Goal: Transaction & Acquisition: Purchase product/service

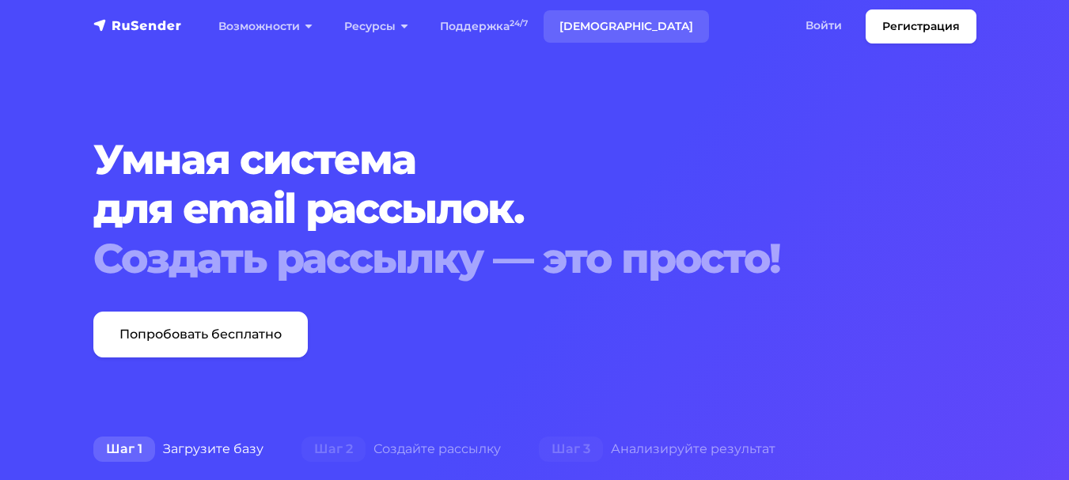
click at [592, 27] on link "[DEMOGRAPHIC_DATA]" at bounding box center [625, 26] width 165 height 32
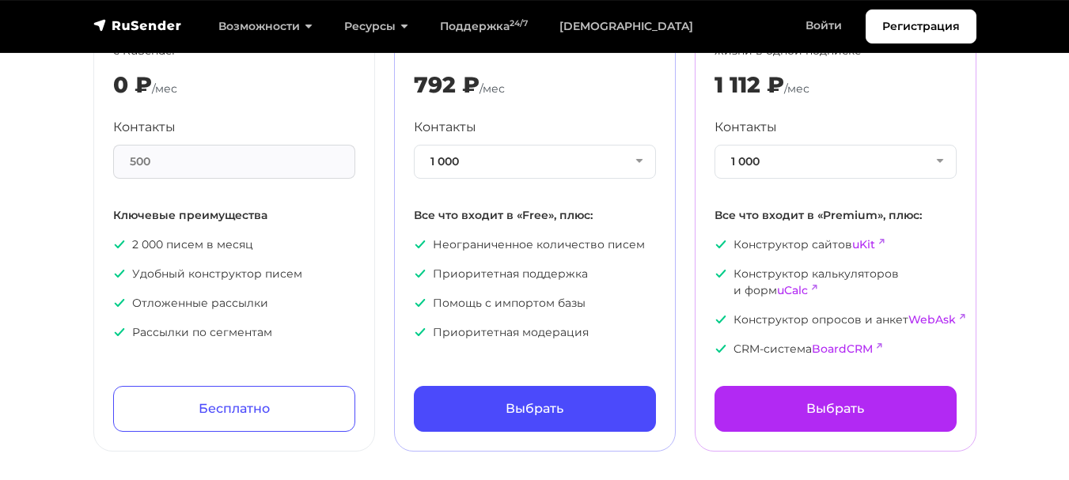
scroll to position [185, 0]
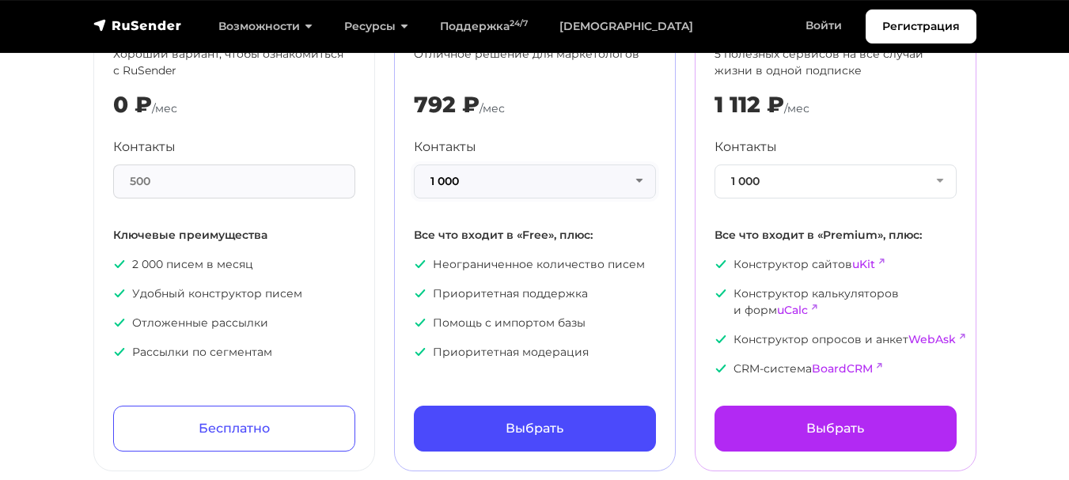
click at [627, 186] on button "1 000" at bounding box center [535, 182] width 242 height 34
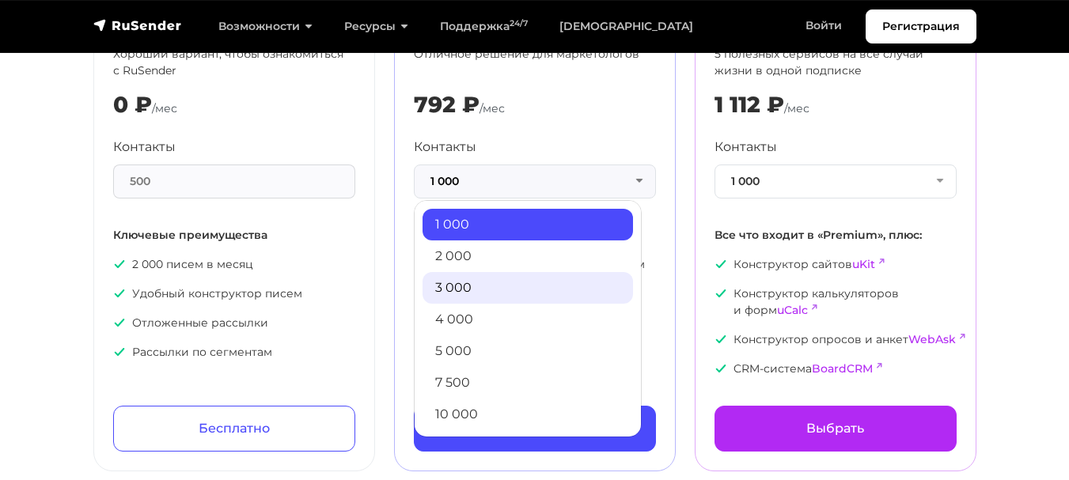
click at [524, 285] on link "3 000" at bounding box center [527, 288] width 210 height 32
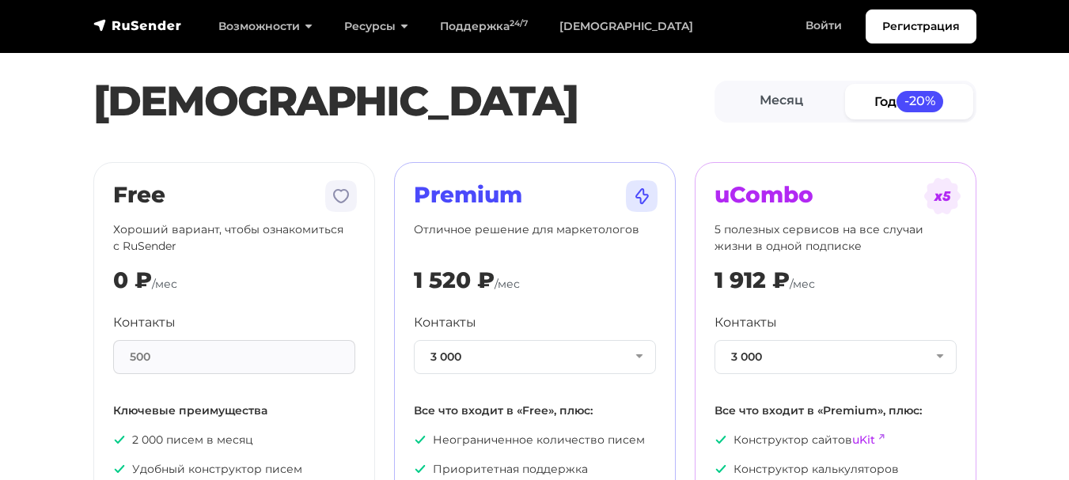
scroll to position [0, 0]
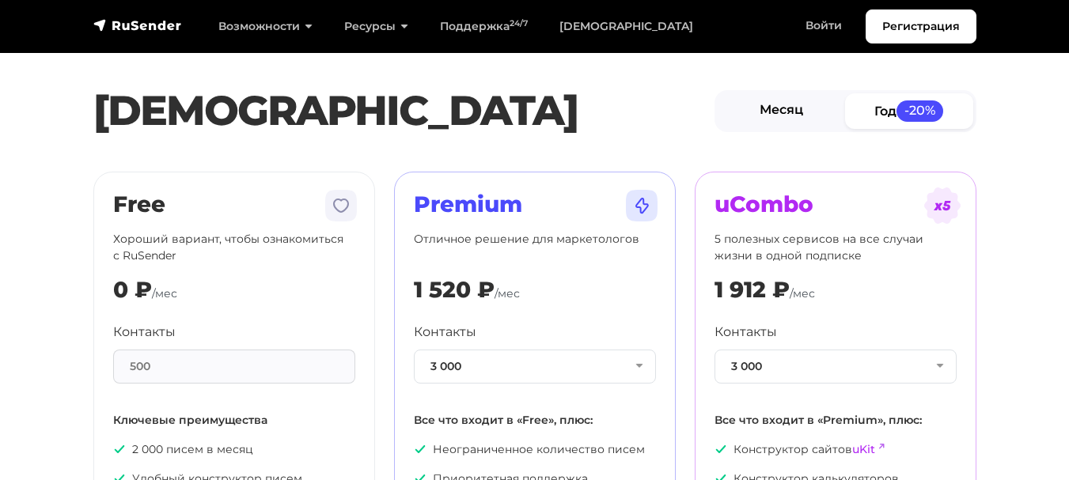
click at [789, 112] on link "Месяц" at bounding box center [782, 111] width 128 height 36
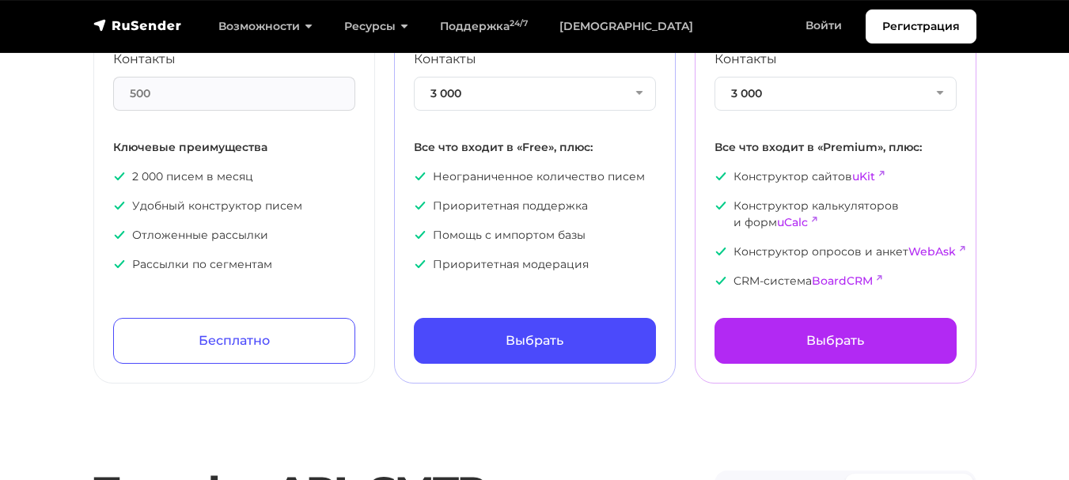
scroll to position [302, 0]
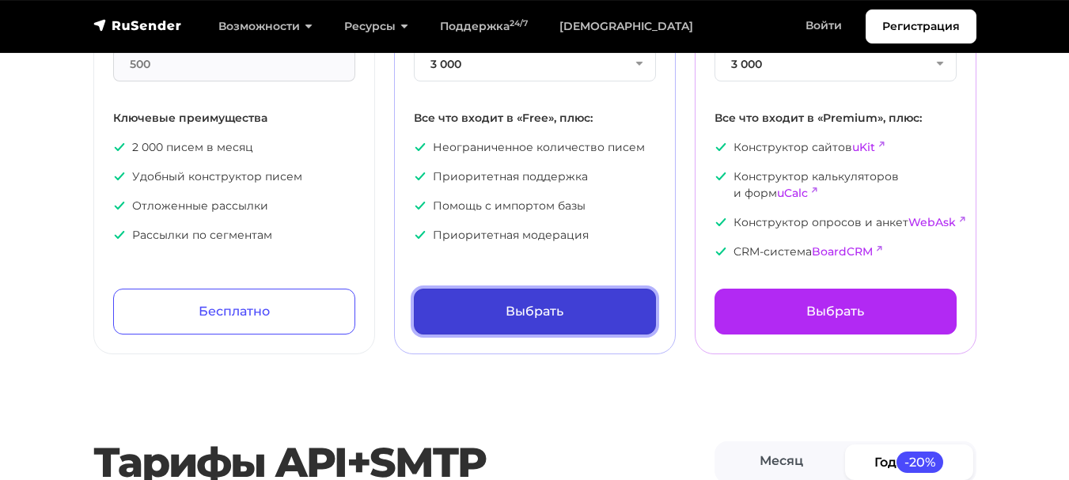
click at [559, 315] on link "Выбрать" at bounding box center [535, 312] width 242 height 46
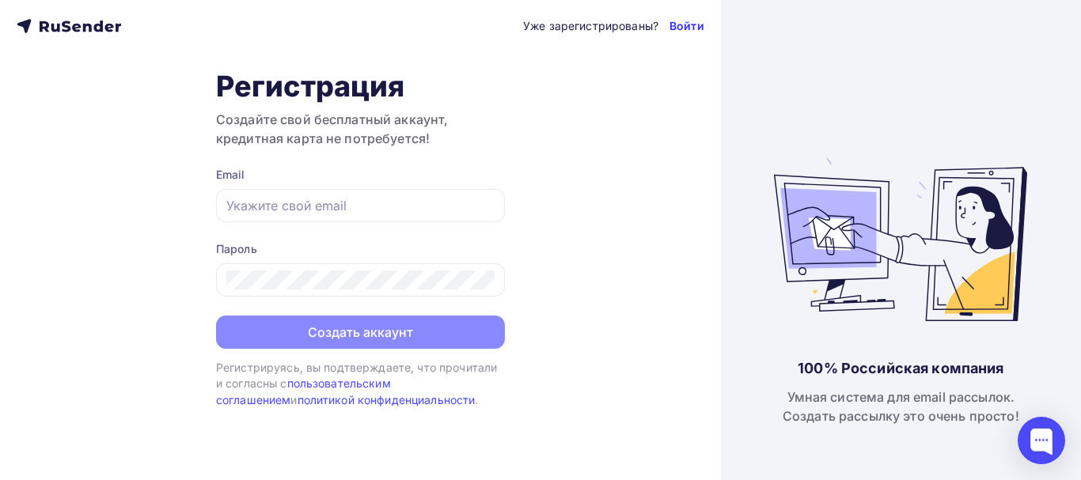
click at [689, 25] on link "Войти" at bounding box center [686, 26] width 35 height 16
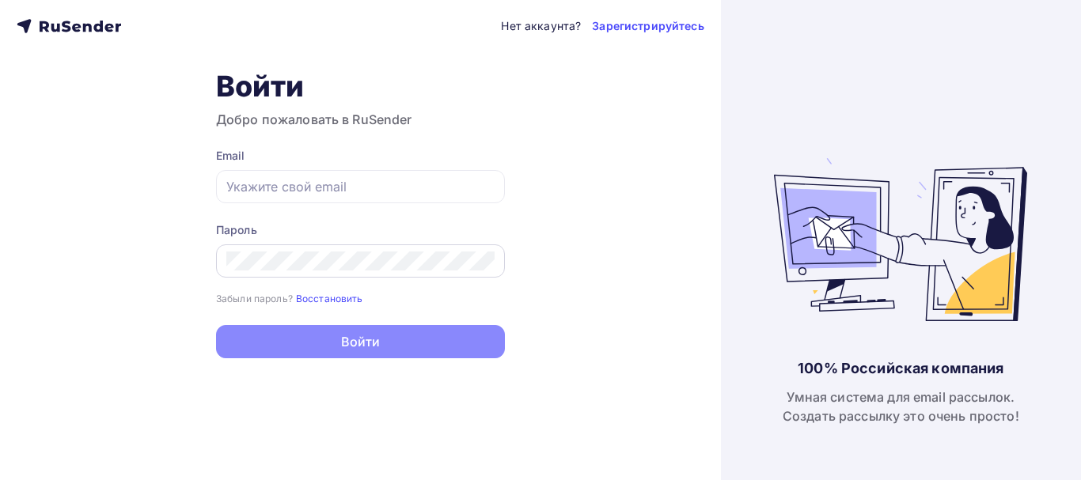
type input "[EMAIL_ADDRESS][DOMAIN_NAME]"
click at [350, 271] on div at bounding box center [360, 260] width 289 height 33
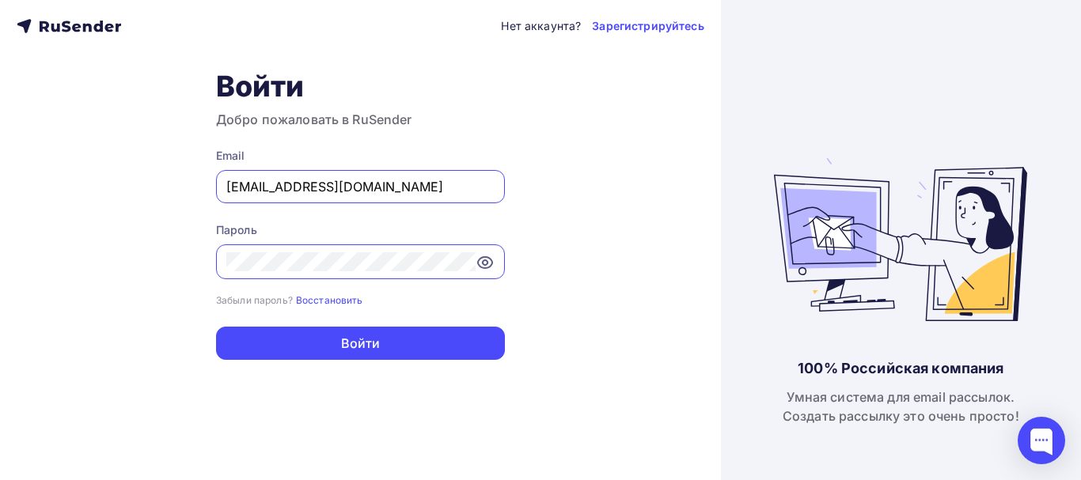
click at [486, 262] on icon at bounding box center [484, 262] width 19 height 19
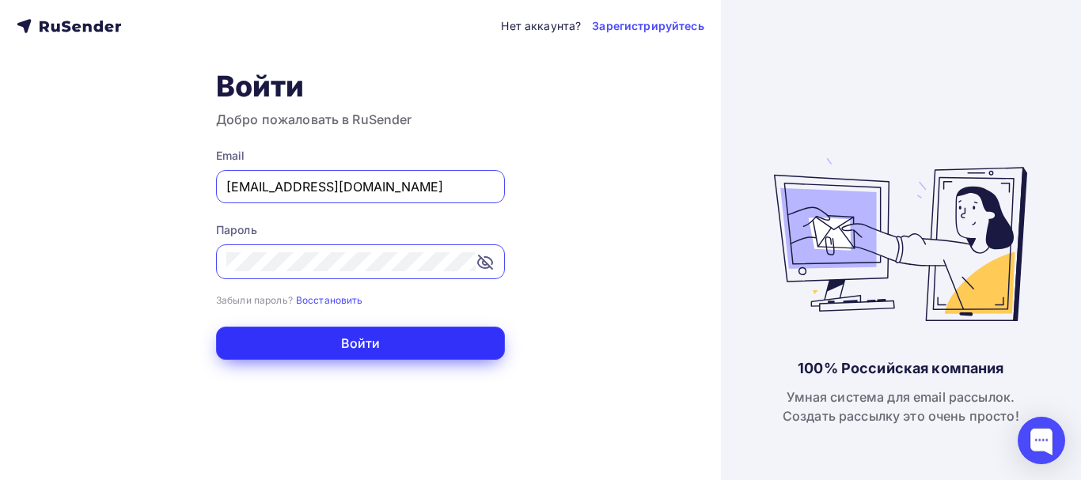
click at [433, 346] on button "Войти" at bounding box center [360, 343] width 289 height 33
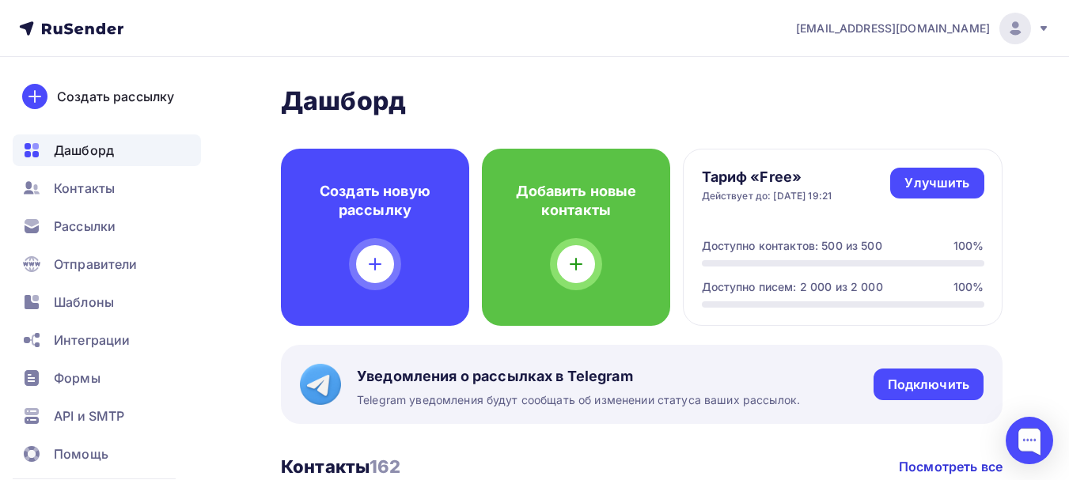
click at [1046, 25] on icon at bounding box center [1043, 28] width 13 height 13
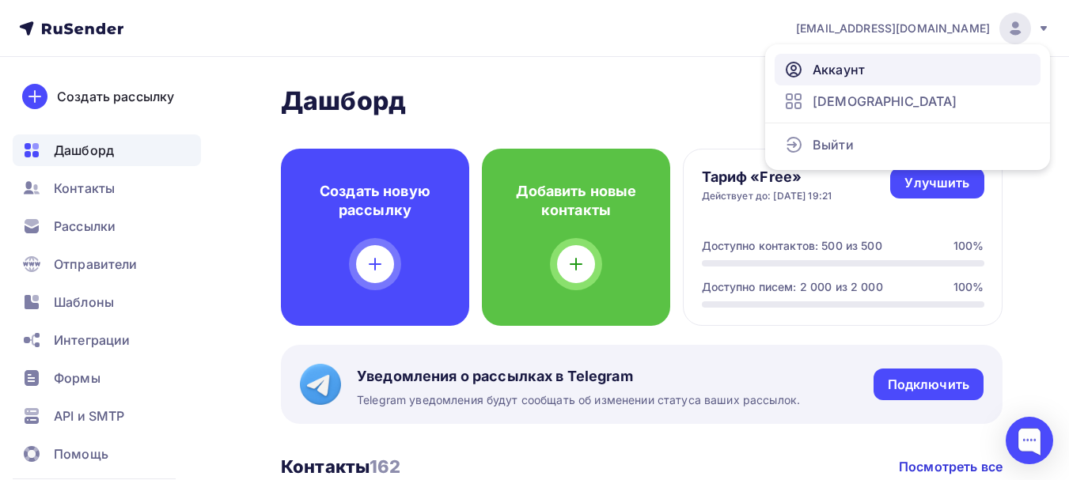
click at [892, 66] on link "Аккаунт" at bounding box center [907, 70] width 266 height 32
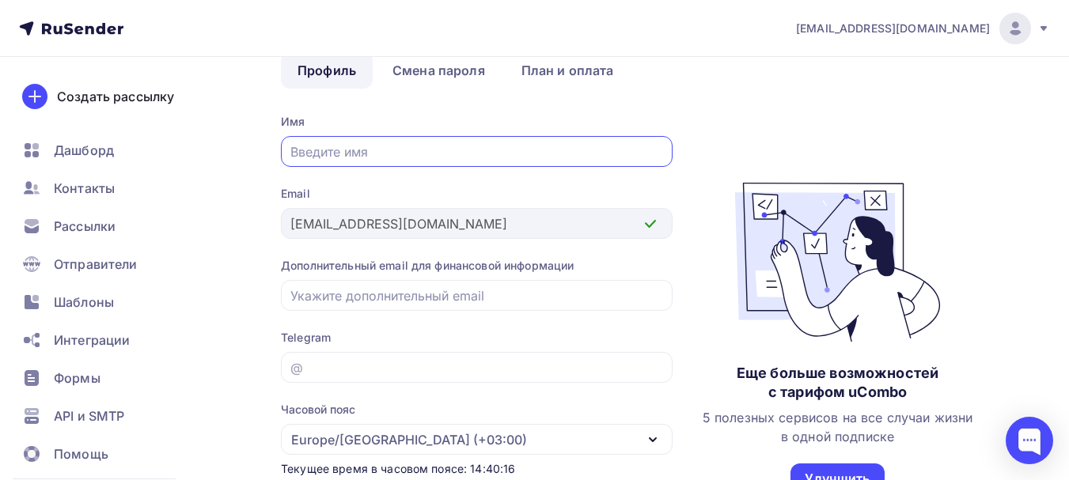
scroll to position [95, 0]
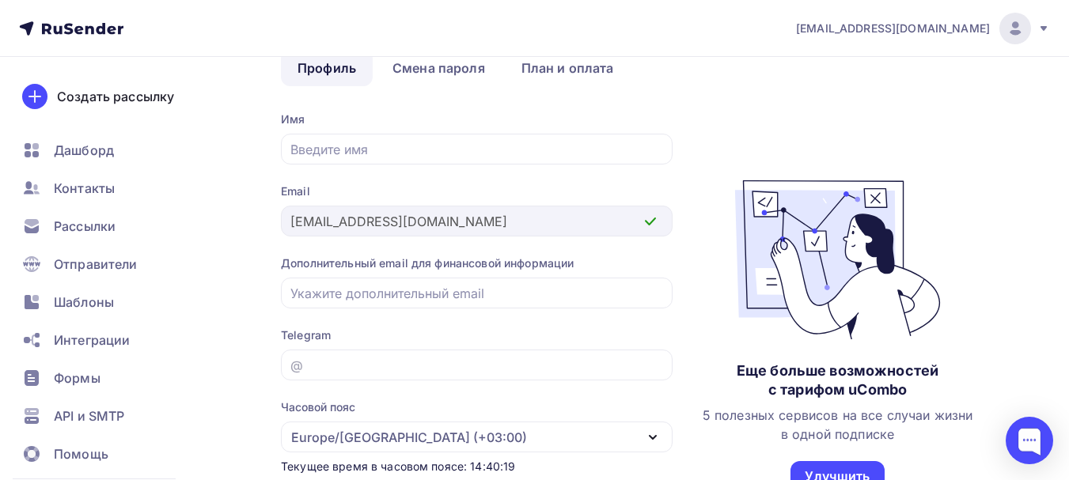
click at [649, 222] on icon at bounding box center [650, 221] width 19 height 19
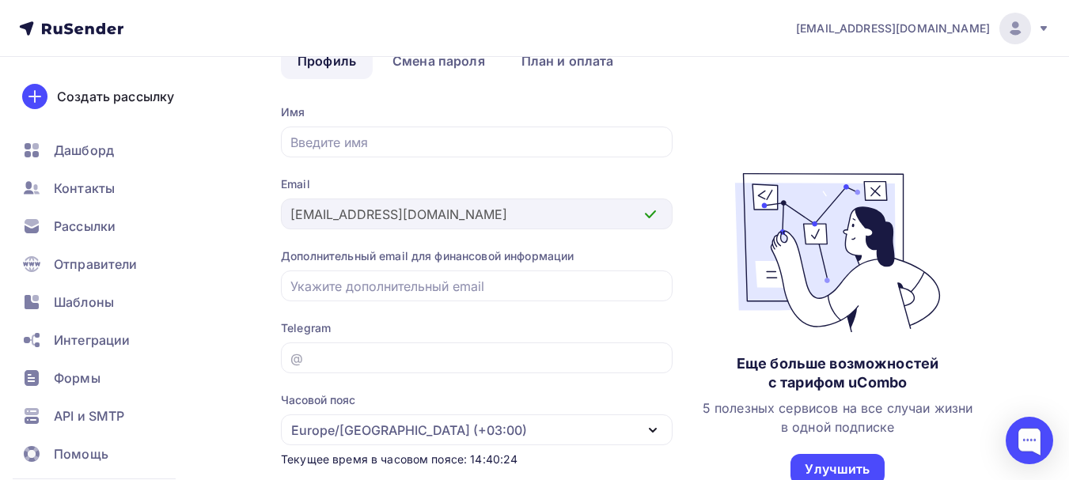
scroll to position [100, 0]
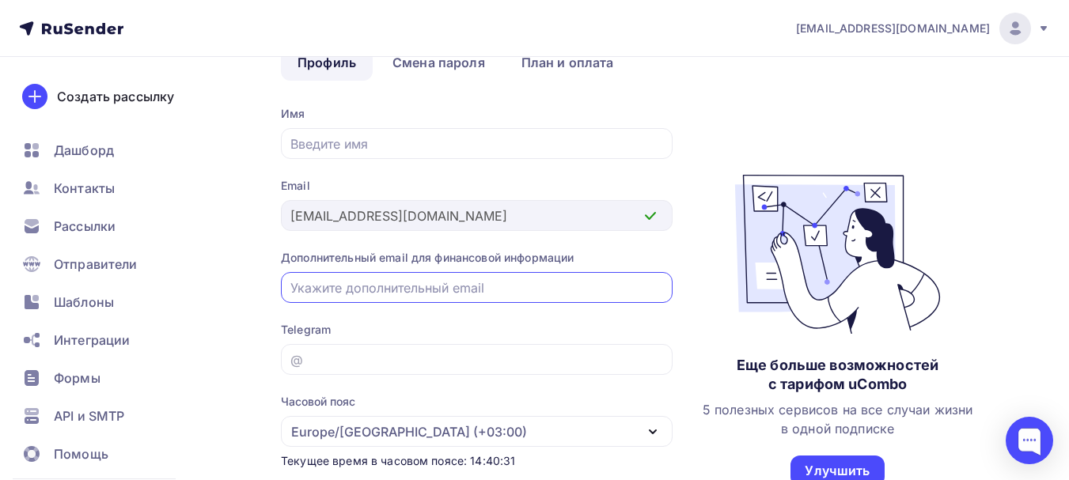
click at [568, 281] on input "email" at bounding box center [476, 287] width 373 height 19
click at [553, 141] on input "text" at bounding box center [476, 143] width 373 height 19
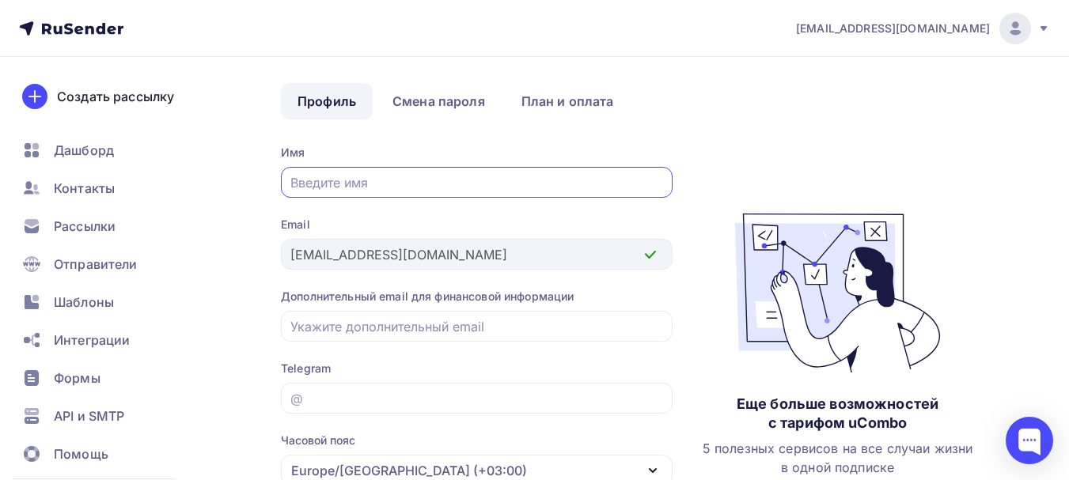
scroll to position [0, 0]
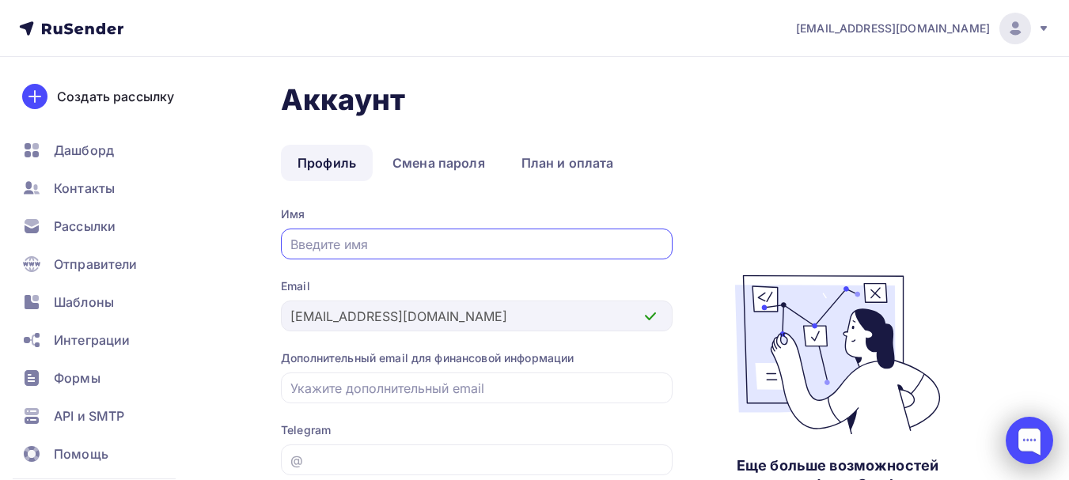
click at [1031, 441] on div at bounding box center [1028, 440] width 47 height 47
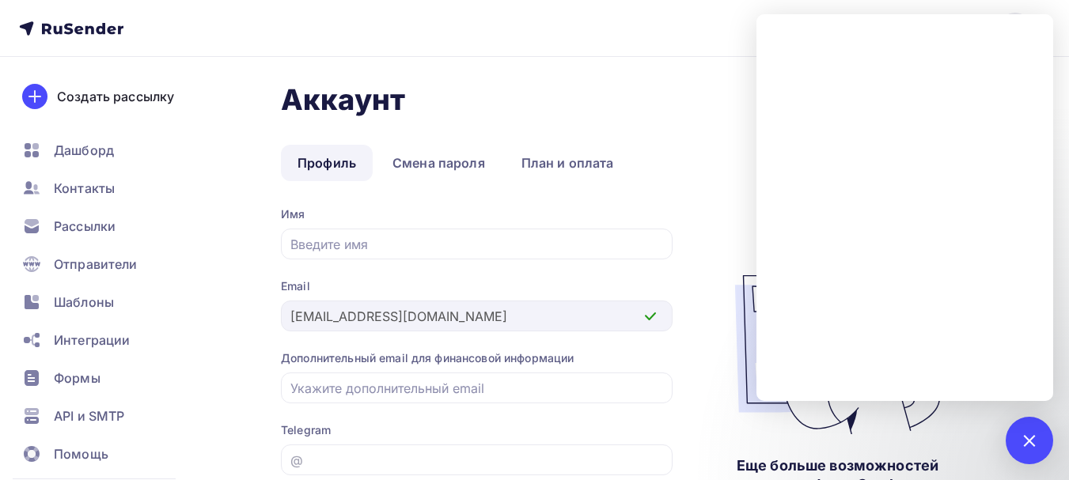
click at [708, 176] on ul "Профиль Смена пароля План и оплата" at bounding box center [641, 163] width 721 height 36
click at [1032, 430] on div at bounding box center [1028, 440] width 47 height 47
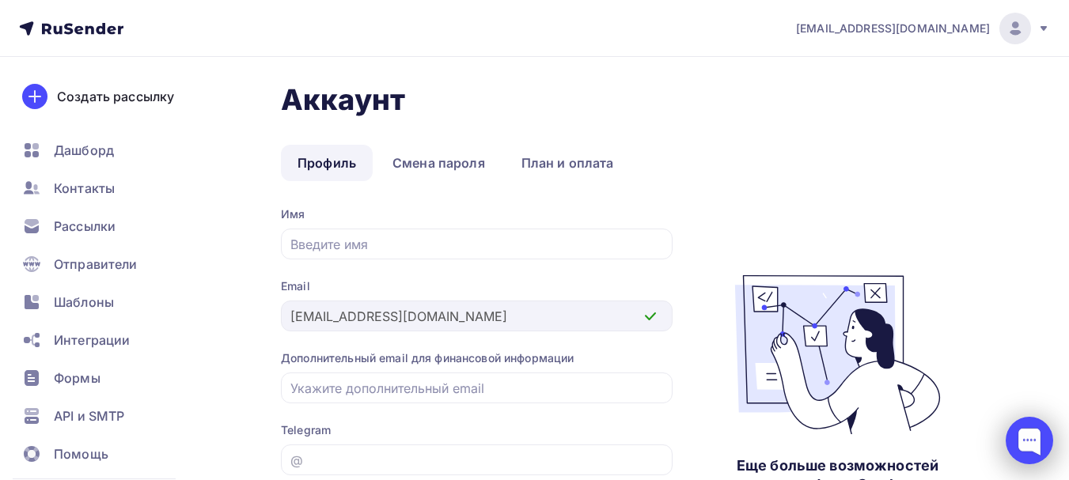
click at [1033, 443] on div at bounding box center [1028, 440] width 47 height 47
click at [1027, 436] on div at bounding box center [1028, 440] width 47 height 47
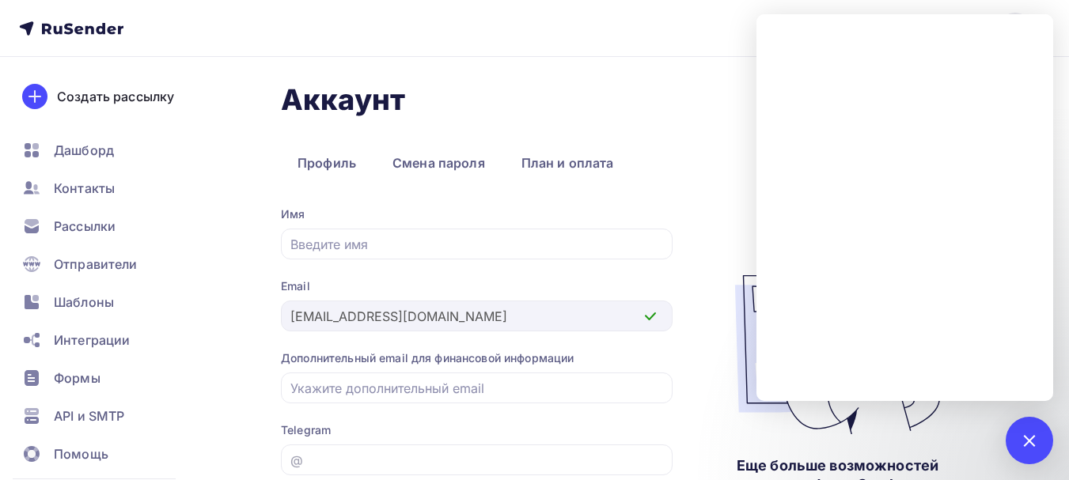
click at [701, 80] on div "Аккаунт Профиль Смена пароля План и оплата Профиль Смена пароля План и оплата И…" at bounding box center [534, 410] width 1069 height 706
click at [579, 171] on link "План и оплата" at bounding box center [568, 163] width 126 height 36
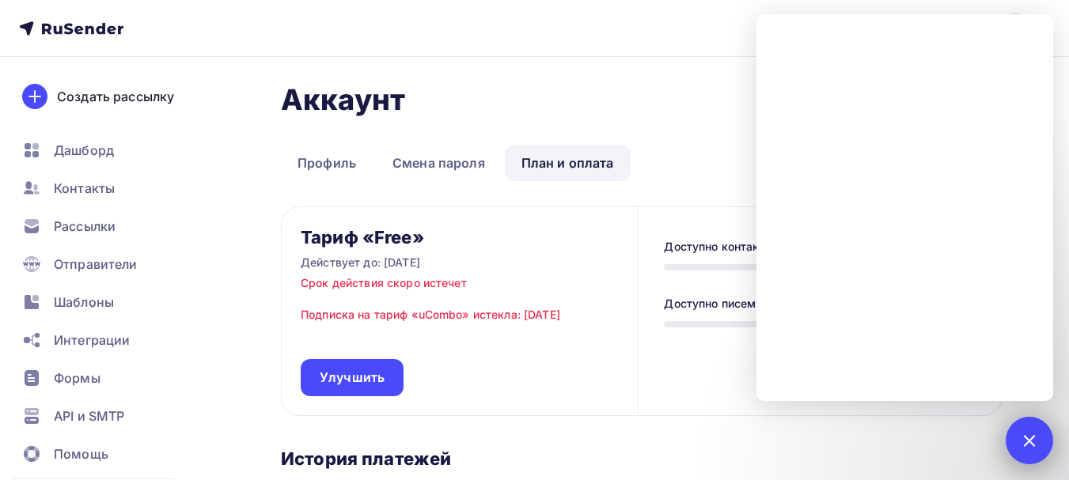
click at [1032, 441] on div at bounding box center [1028, 440] width 21 height 21
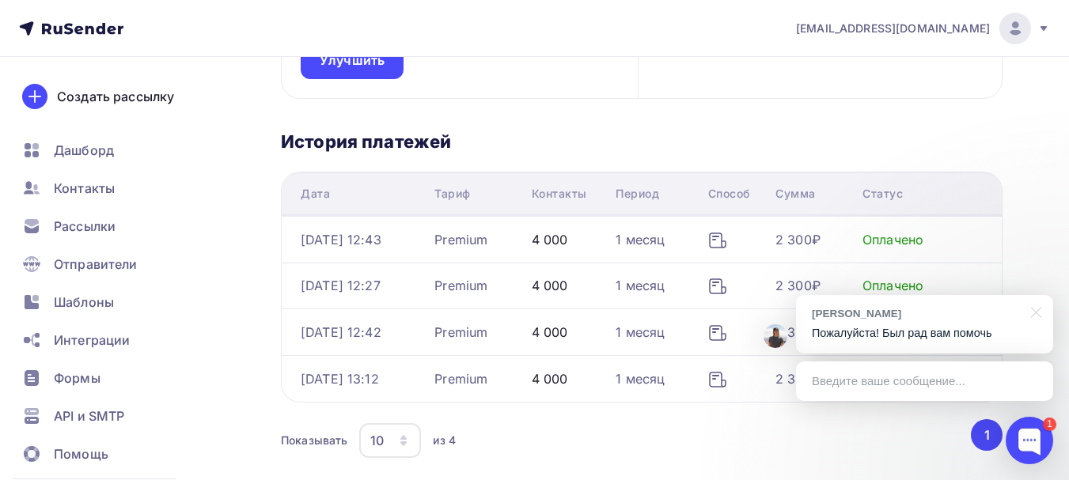
scroll to position [320, 0]
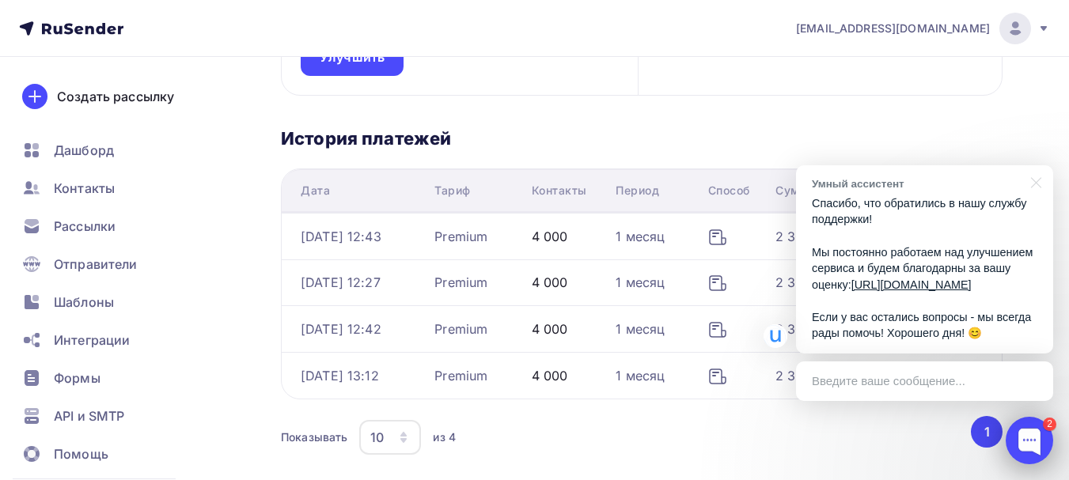
click at [1035, 440] on div at bounding box center [1028, 440] width 47 height 47
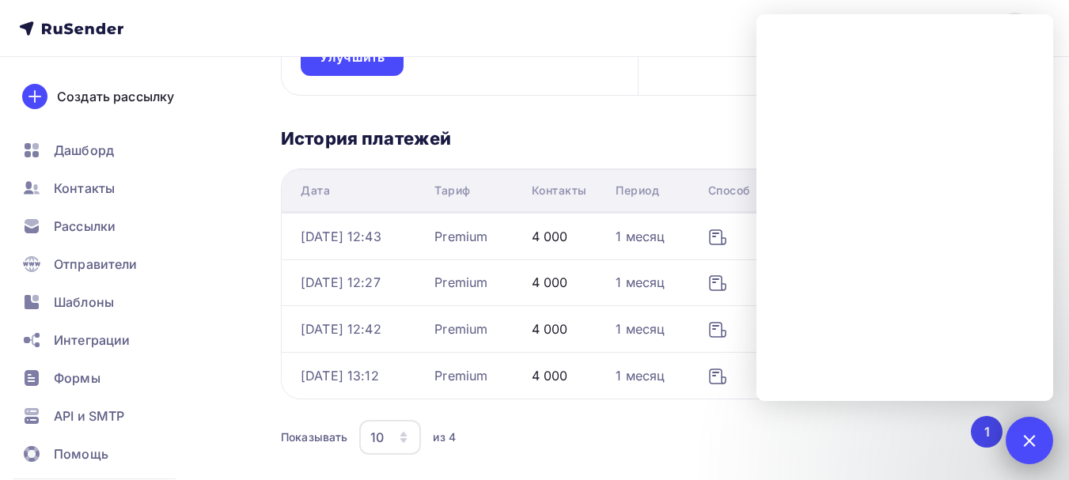
click at [1027, 434] on div at bounding box center [1028, 440] width 21 height 21
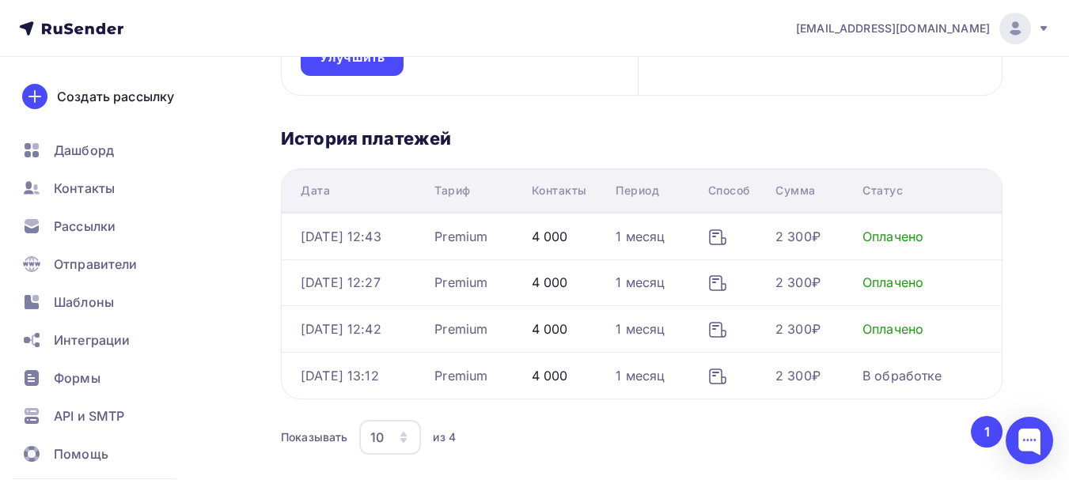
click at [993, 434] on button "1" at bounding box center [987, 432] width 32 height 32
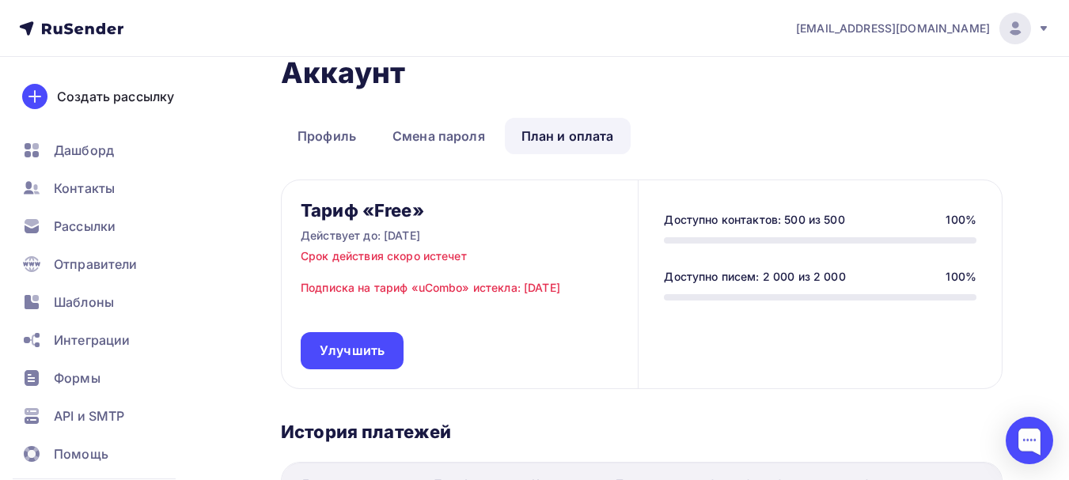
scroll to position [0, 0]
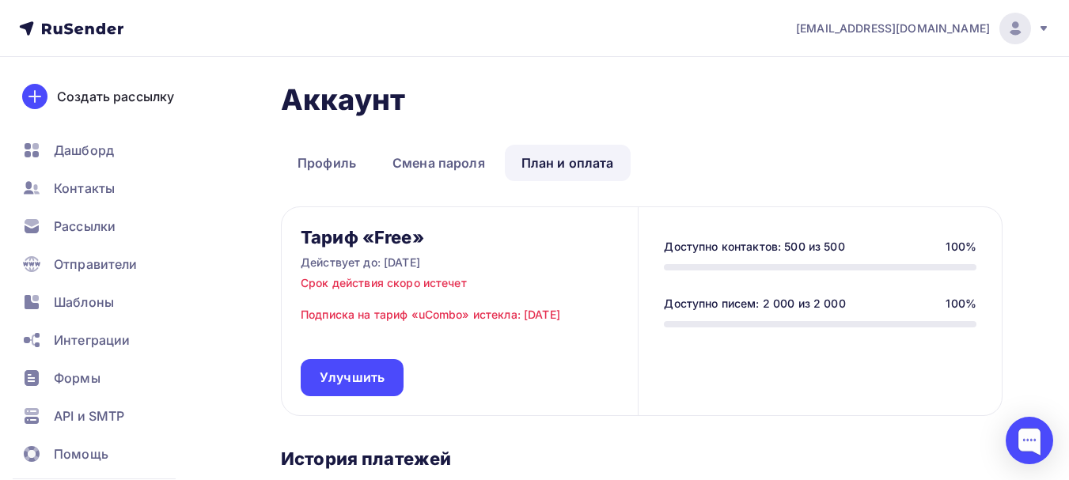
click at [1039, 25] on icon at bounding box center [1043, 28] width 13 height 13
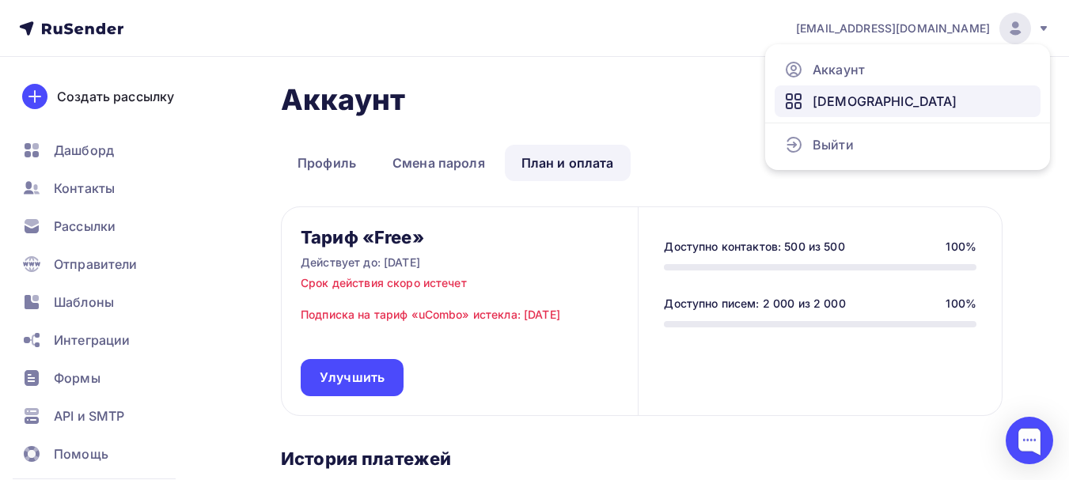
click at [874, 96] on link "[DEMOGRAPHIC_DATA]" at bounding box center [907, 101] width 266 height 32
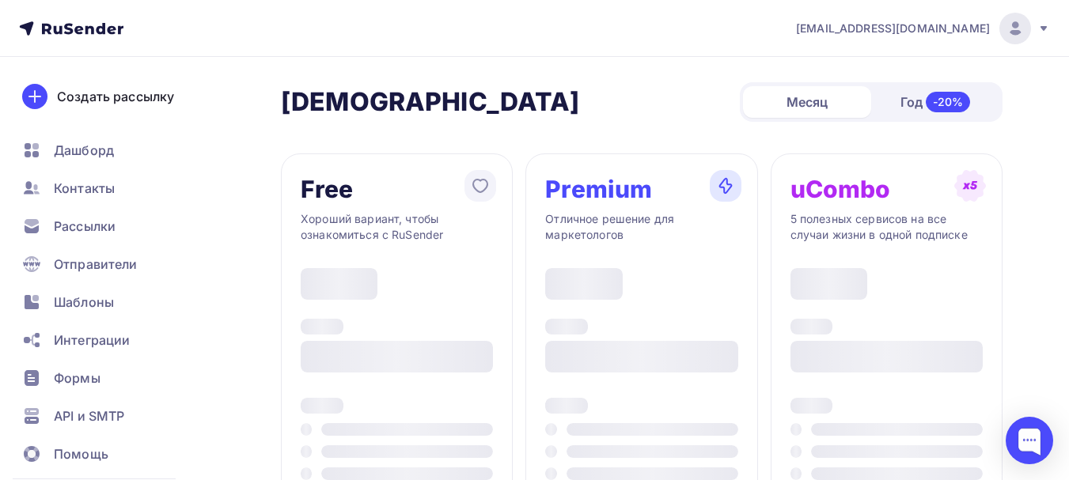
type input "500"
type input "100"
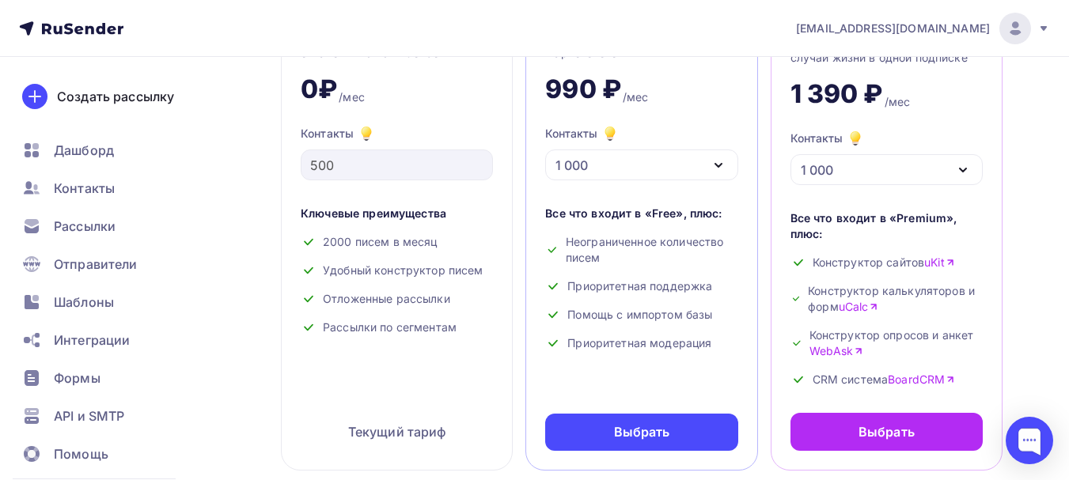
scroll to position [214, 0]
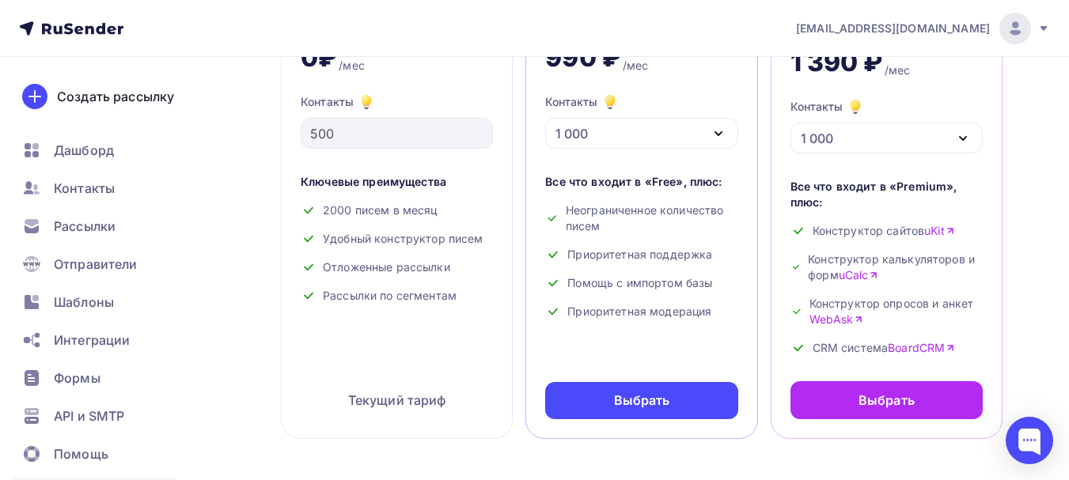
click at [703, 135] on div "1 000" at bounding box center [641, 133] width 192 height 31
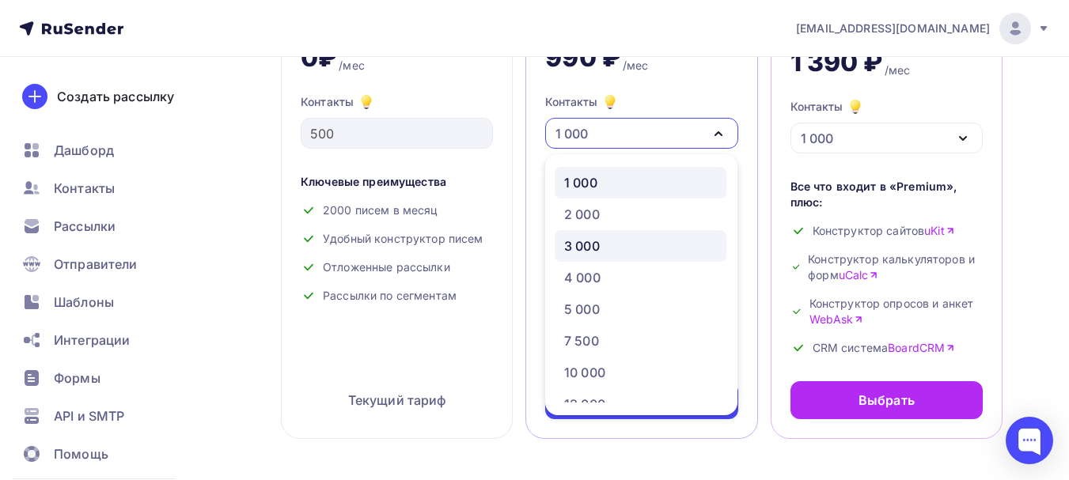
click at [600, 248] on div "3 000" at bounding box center [640, 246] width 153 height 19
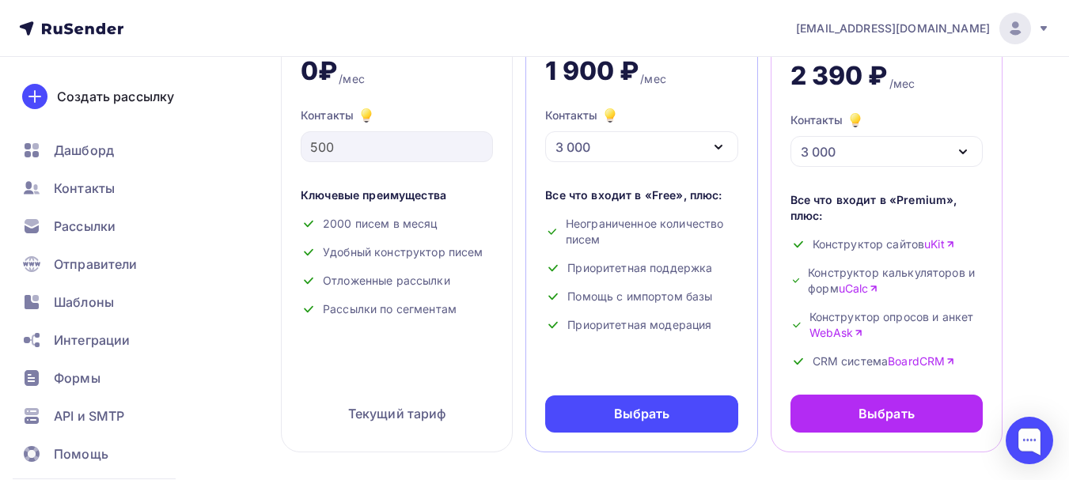
scroll to position [191, 0]
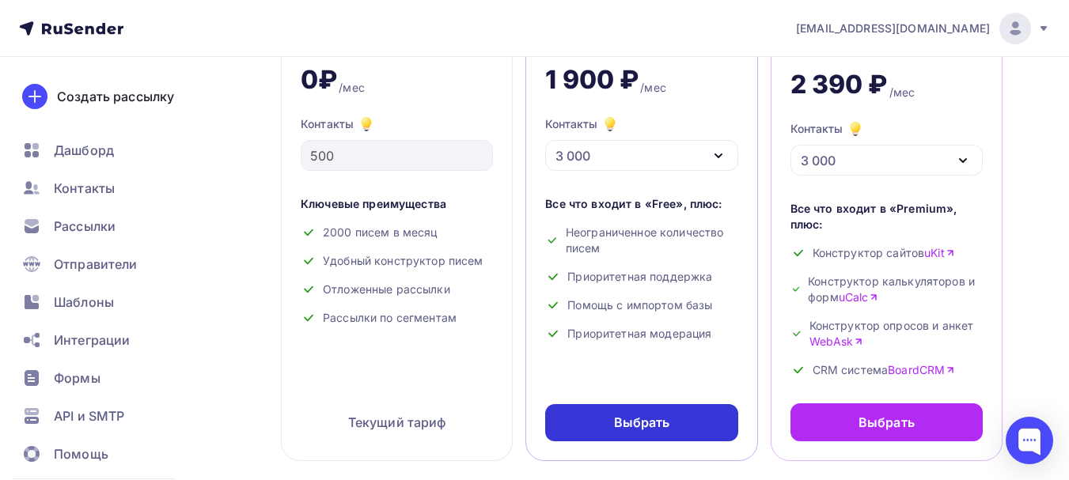
click at [695, 418] on div "Выбрать" at bounding box center [641, 422] width 192 height 37
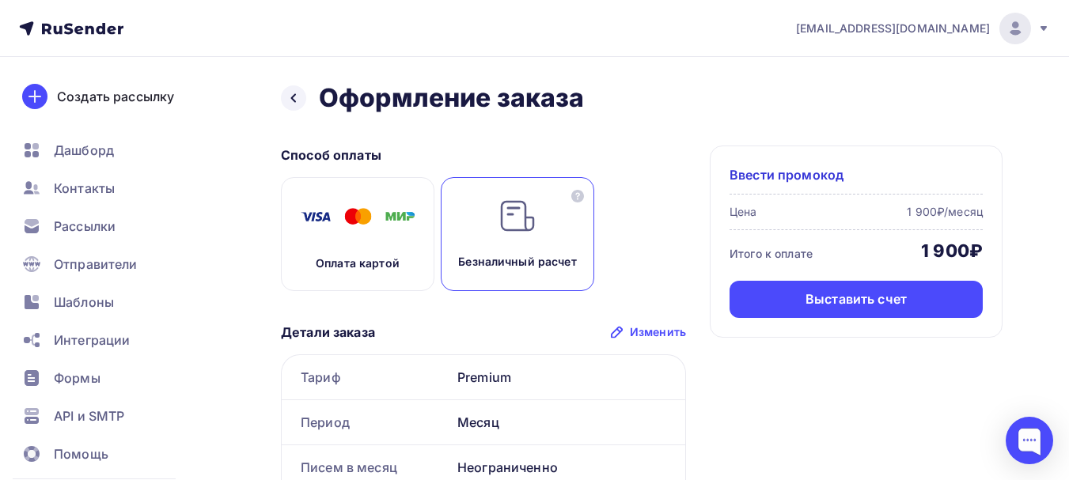
click at [544, 239] on div "Безналичный расчет" at bounding box center [517, 234] width 153 height 114
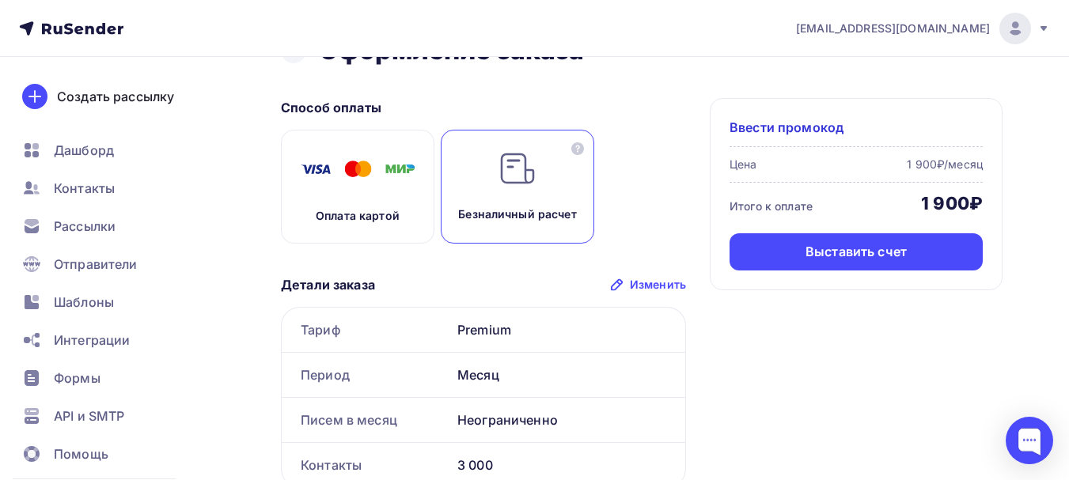
scroll to position [34, 0]
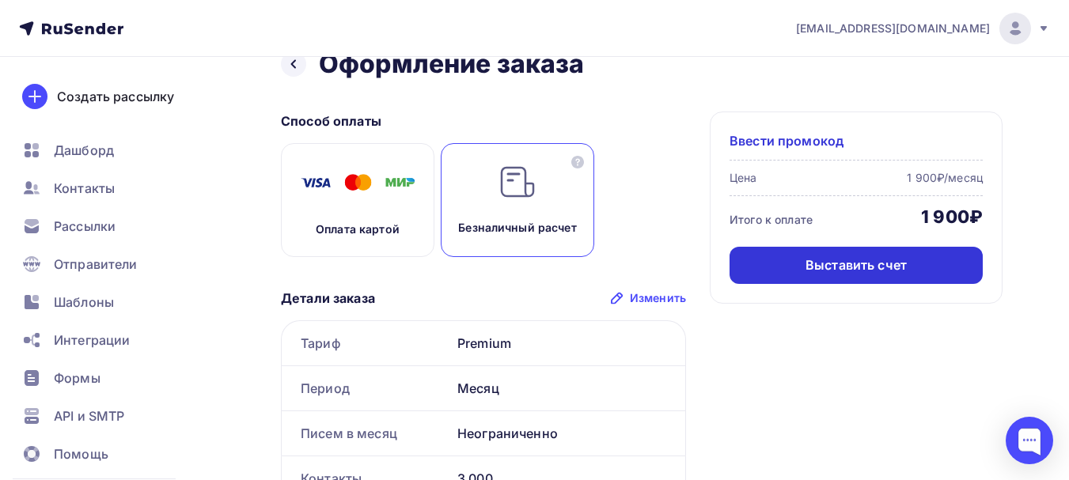
click at [847, 265] on div "Выставить счет" at bounding box center [855, 265] width 101 height 18
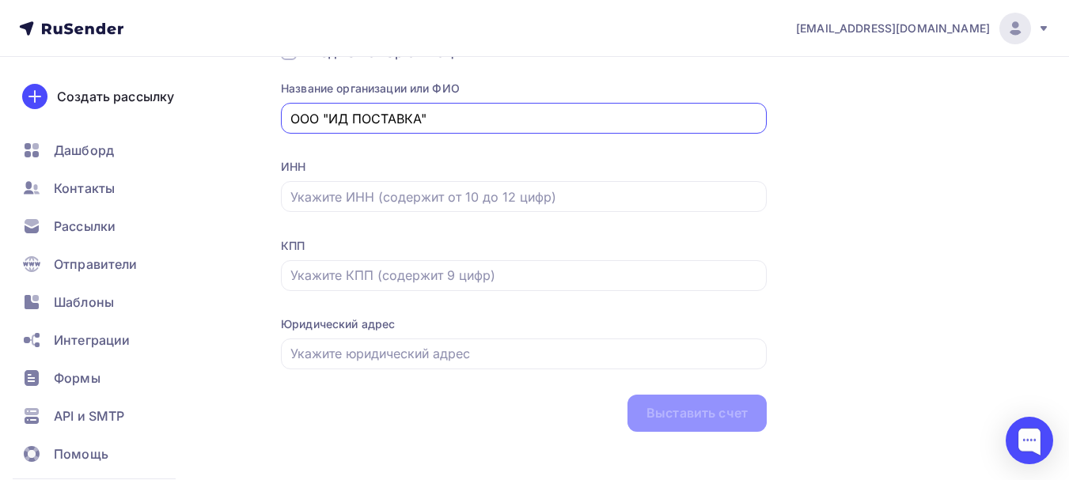
scroll to position [194, 0]
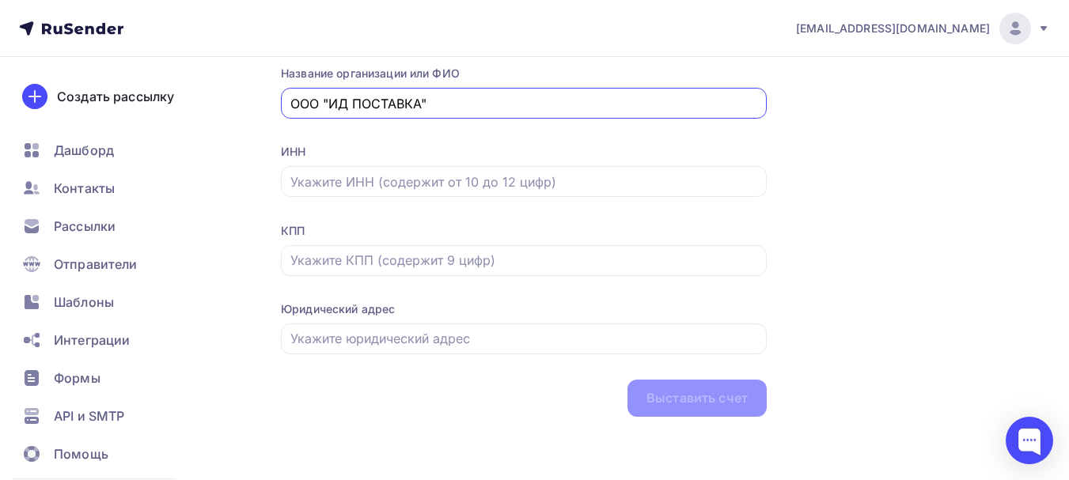
type input "ООО "ИД ПОСТАВКА""
click at [373, 256] on input "text" at bounding box center [524, 260] width 468 height 19
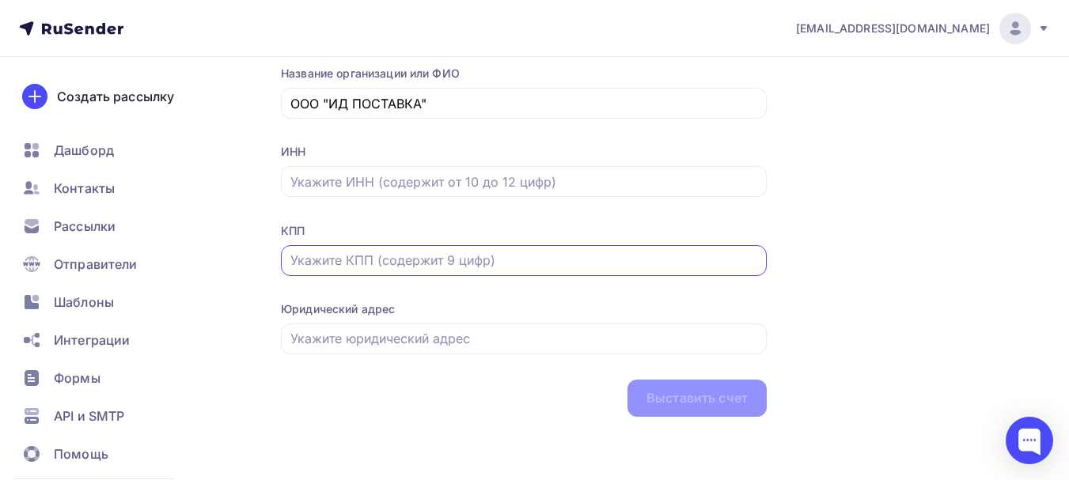
paste input "770101001"
type input "770101001"
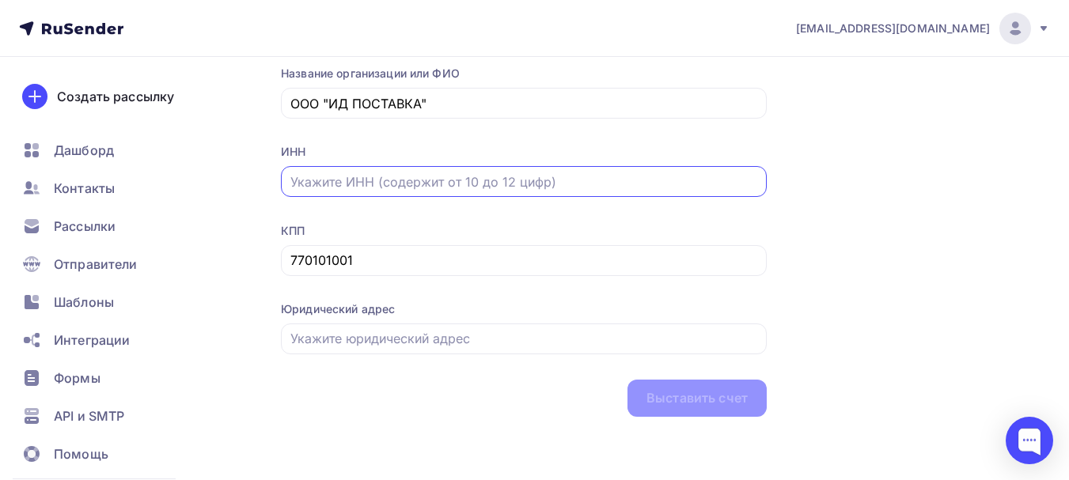
click at [420, 178] on input "text" at bounding box center [524, 181] width 468 height 19
paste input "9701310832"
type input "9701310832"
click at [341, 337] on input "text" at bounding box center [524, 338] width 468 height 19
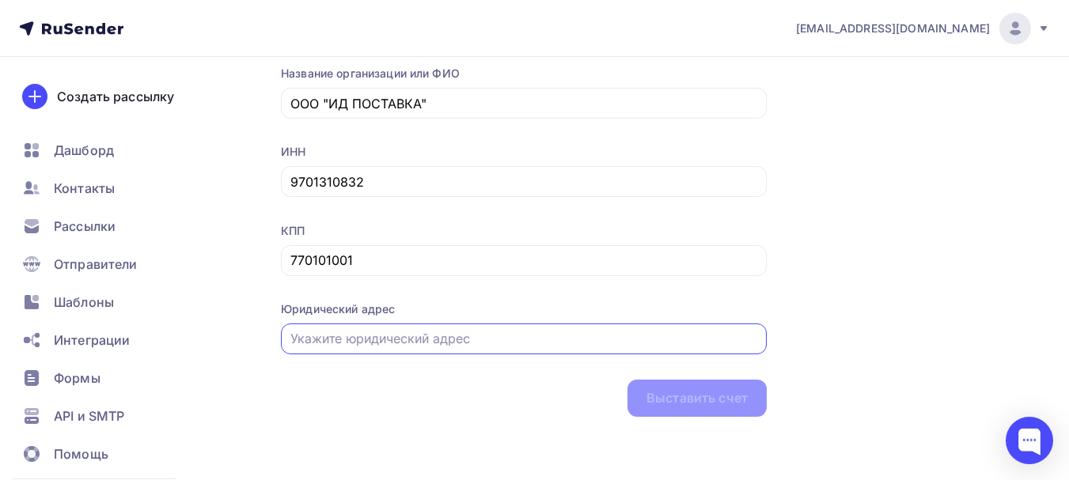
paste input "[STREET_ADDRESS], помещ. 3/п"
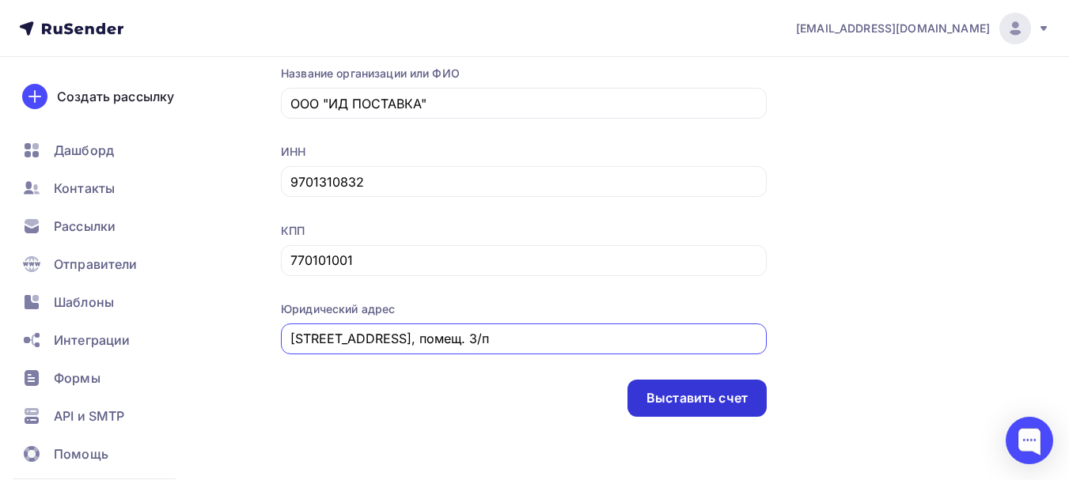
type input "[STREET_ADDRESS], помещ. 3/п"
click at [713, 402] on div "Выставить счет" at bounding box center [696, 398] width 101 height 18
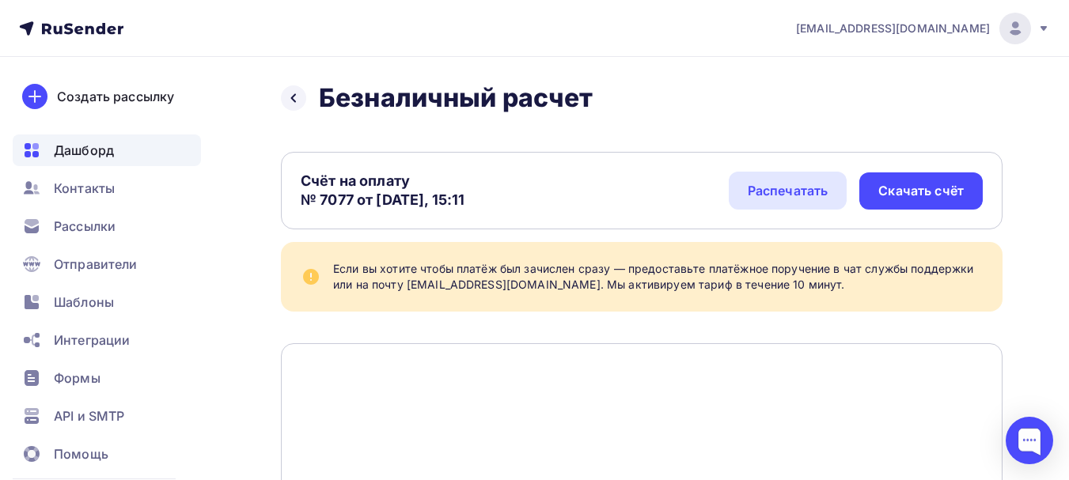
click at [86, 161] on div "Дашборд" at bounding box center [107, 150] width 188 height 32
